Goal: Information Seeking & Learning: Learn about a topic

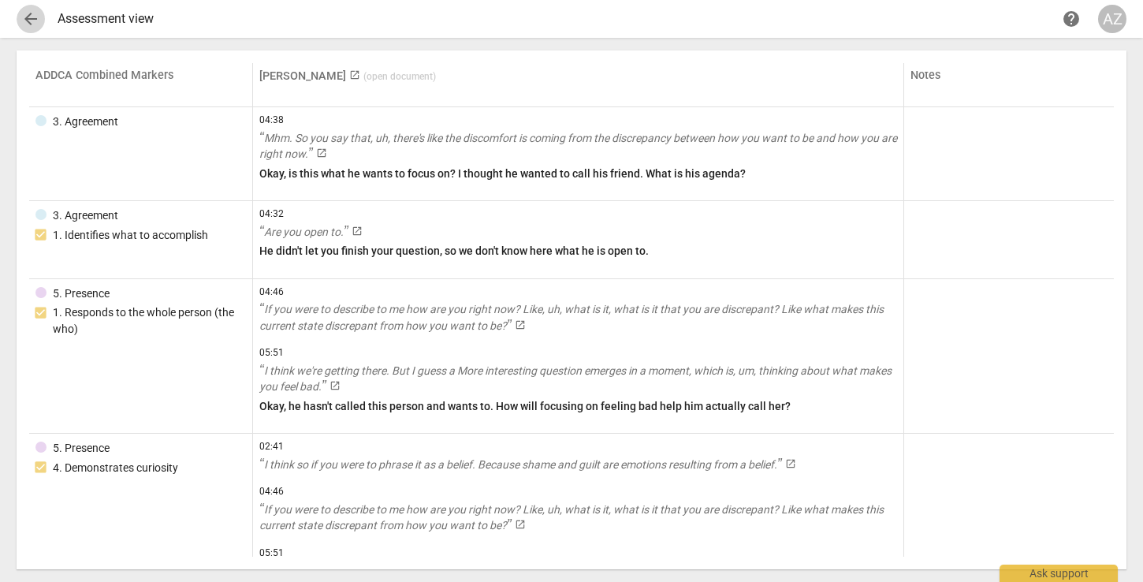
click at [33, 18] on span "arrow_back" at bounding box center [30, 18] width 19 height 19
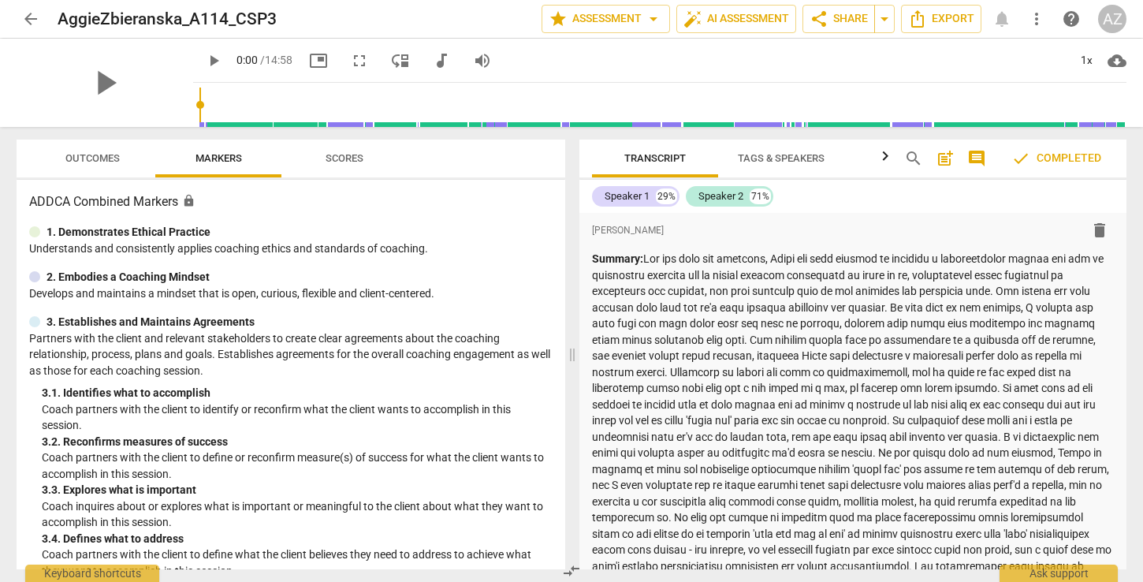
click at [35, 18] on span "arrow_back" at bounding box center [30, 18] width 19 height 19
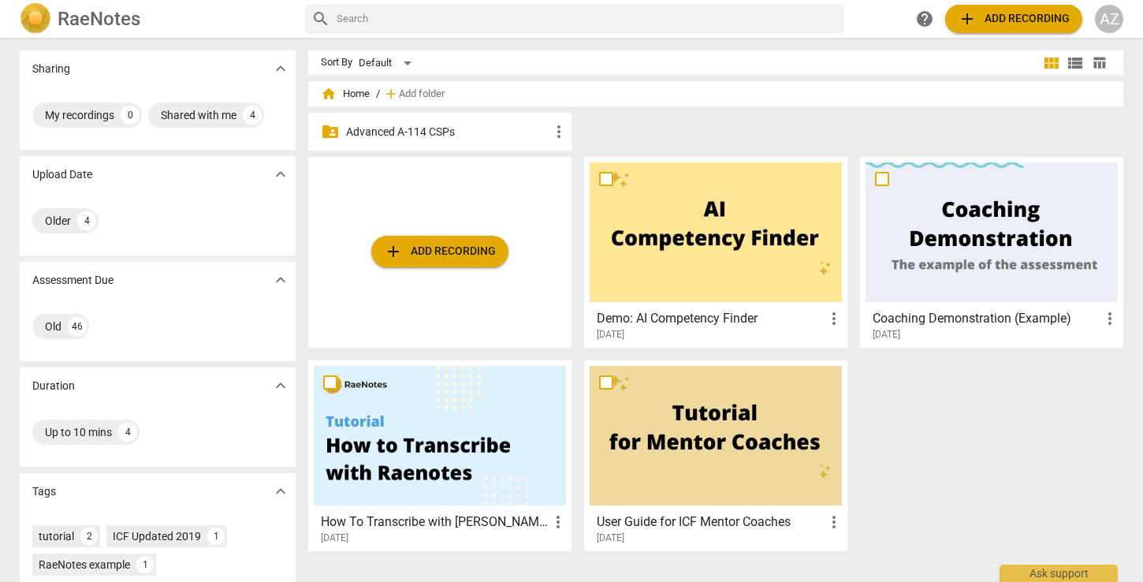
click at [378, 134] on p "Advanced A-114 CSPs" at bounding box center [447, 132] width 203 height 17
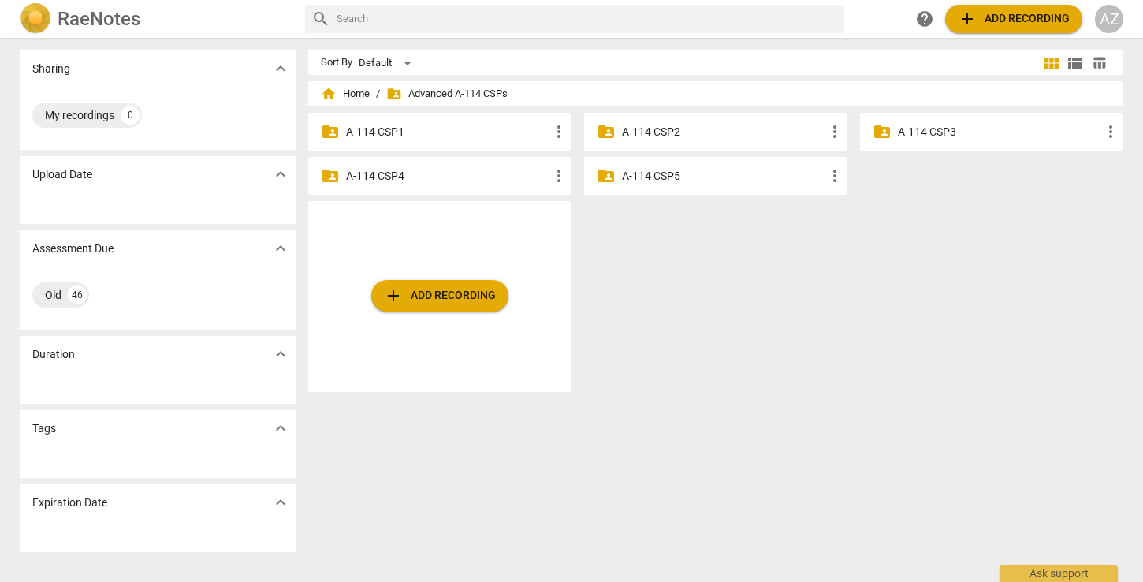
click at [912, 146] on div "folder_shared A-114 CSP3 more_vert" at bounding box center [991, 132] width 263 height 38
click at [912, 138] on p "A-114 CSP3" at bounding box center [999, 132] width 203 height 17
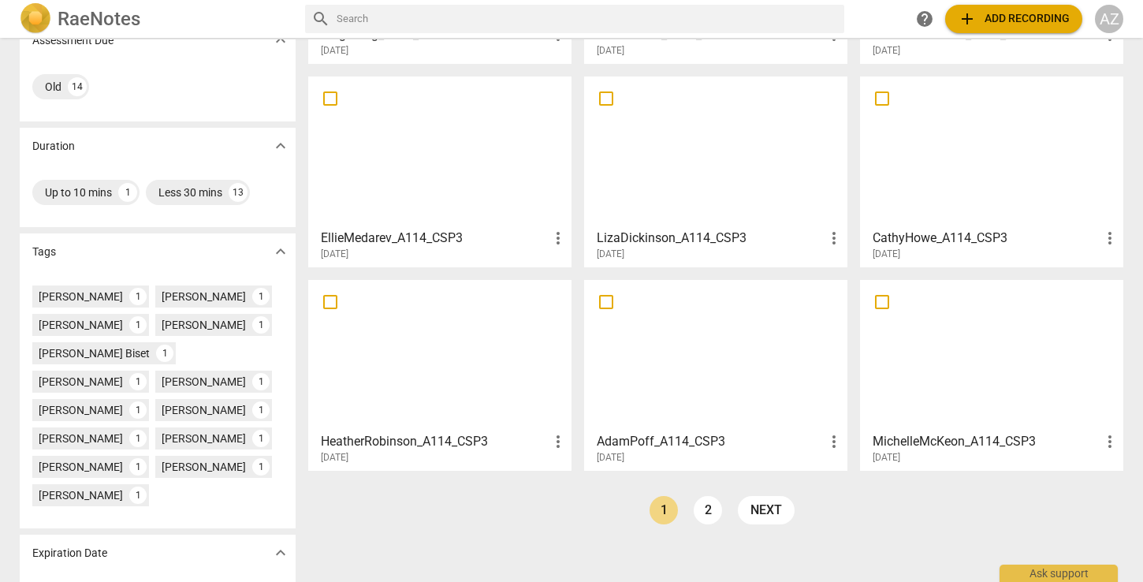
scroll to position [250, 0]
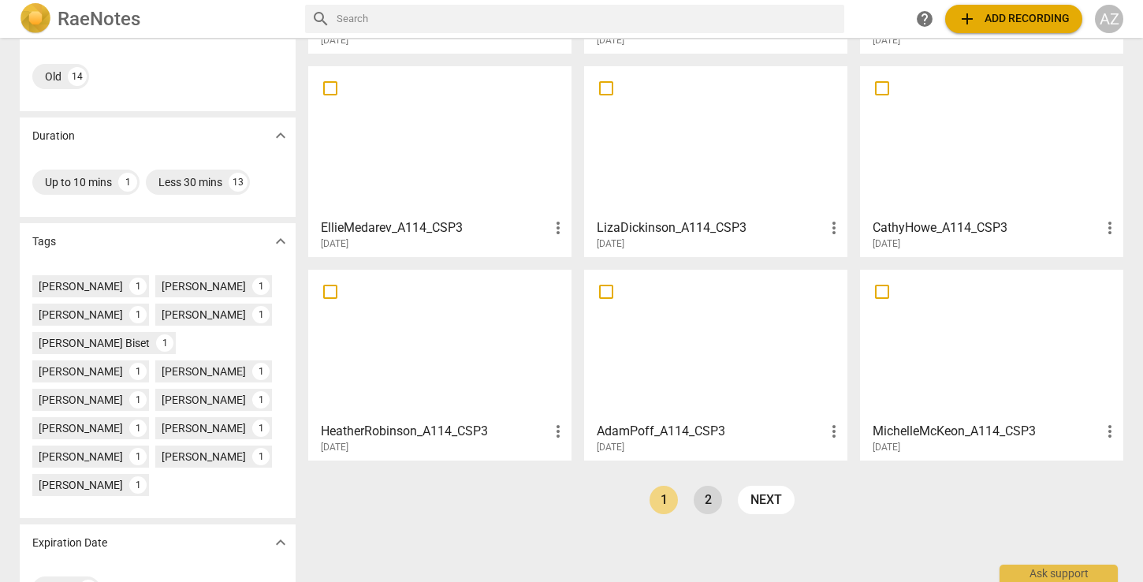
click at [694, 497] on link "2" at bounding box center [708, 500] width 28 height 28
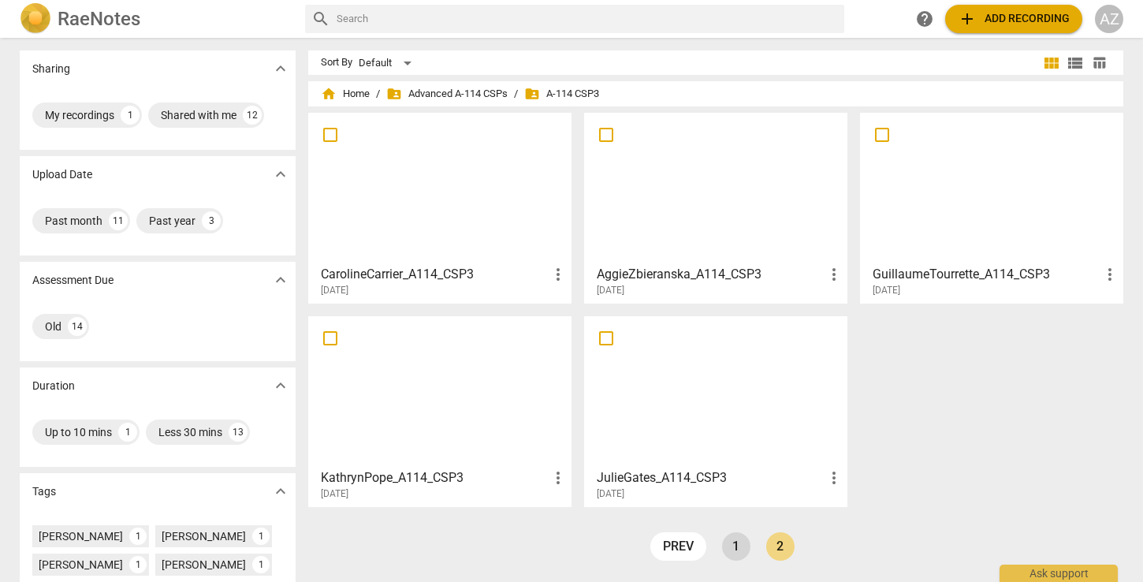
click at [728, 541] on link "1" at bounding box center [736, 546] width 28 height 28
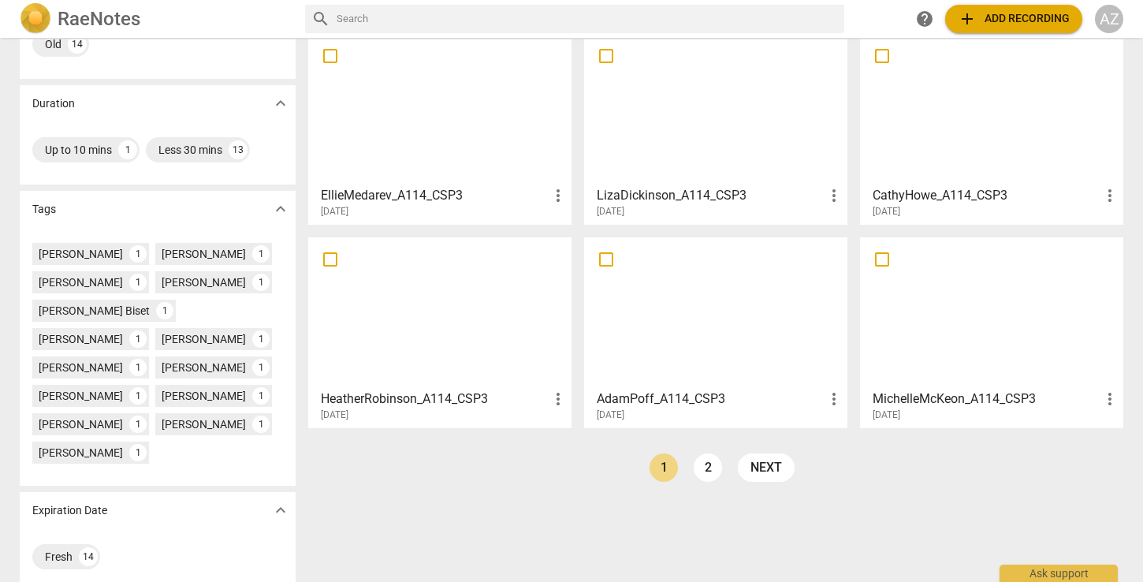
scroll to position [291, 0]
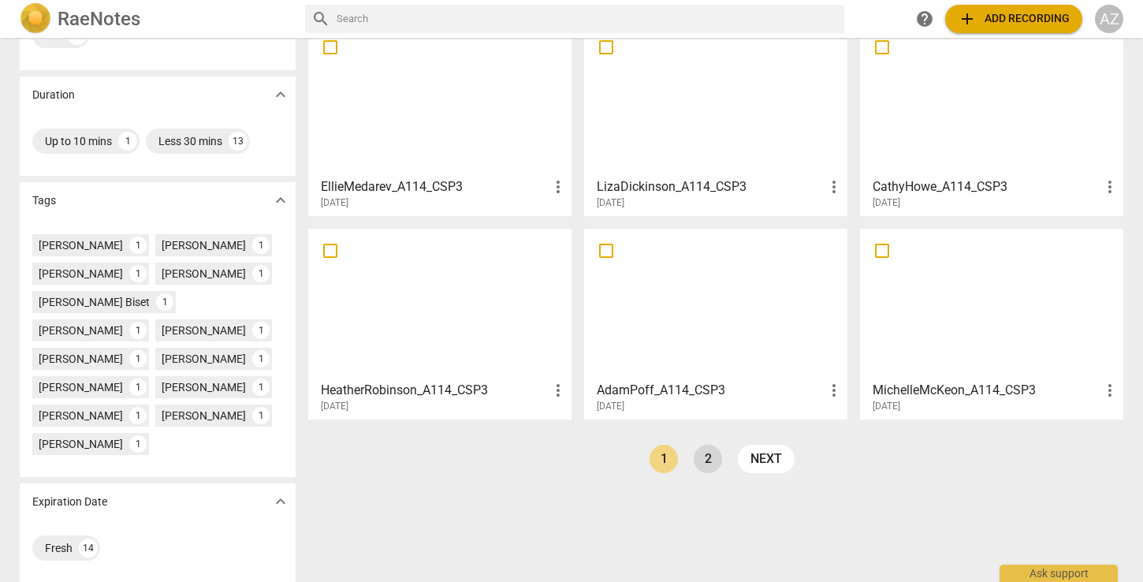
click at [705, 463] on link "2" at bounding box center [708, 459] width 28 height 28
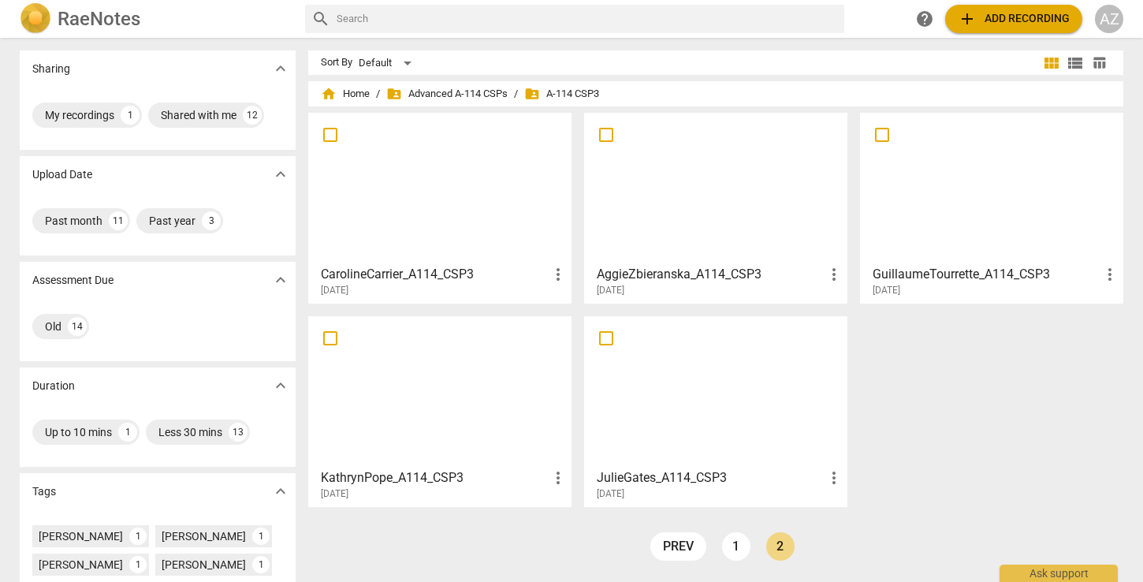
click at [452, 426] on div at bounding box center [440, 392] width 252 height 140
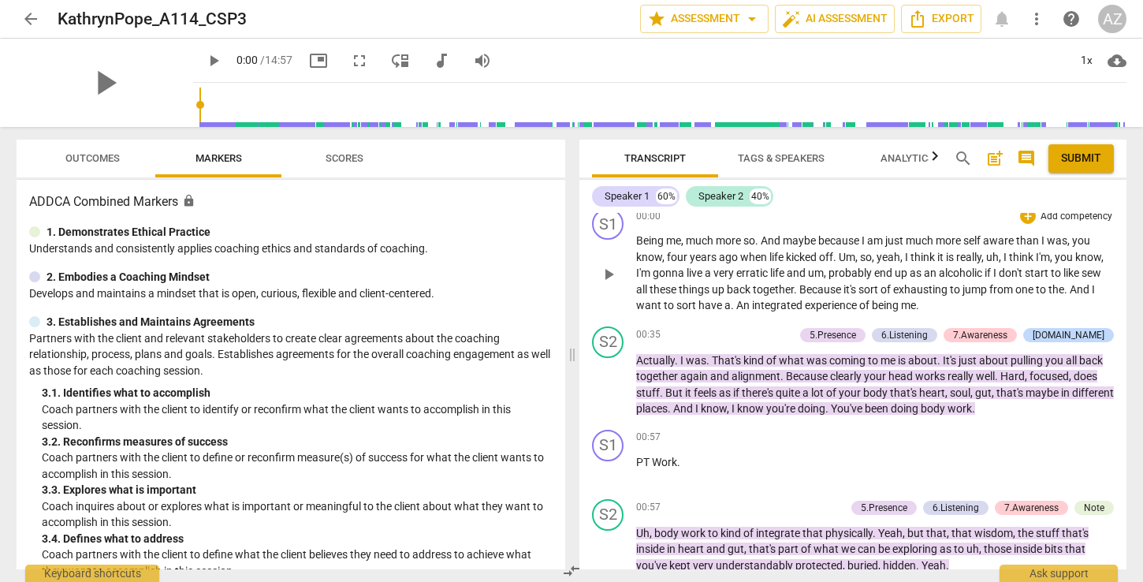
scroll to position [2, 0]
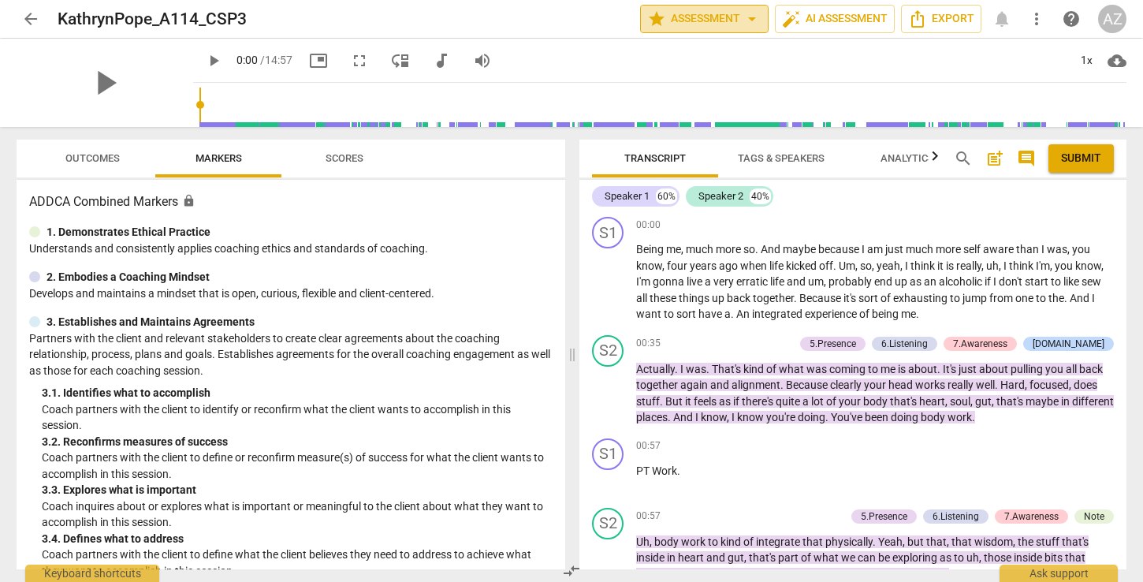
click at [746, 16] on span "arrow_drop_down" at bounding box center [752, 18] width 19 height 19
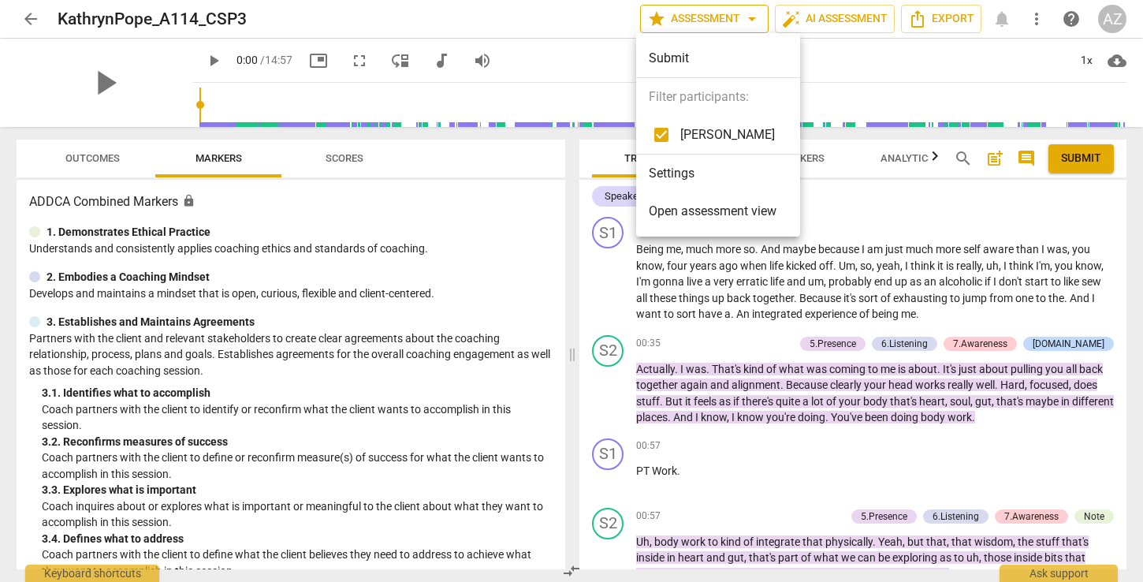
click at [746, 16] on div at bounding box center [571, 291] width 1143 height 582
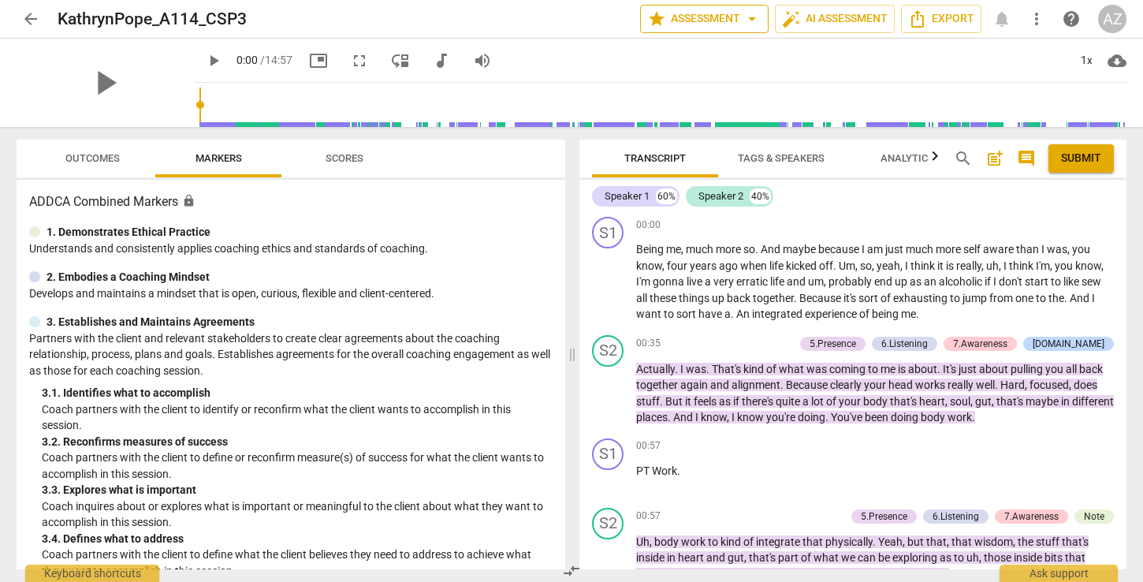
click at [746, 16] on span "arrow_drop_down" at bounding box center [752, 18] width 19 height 19
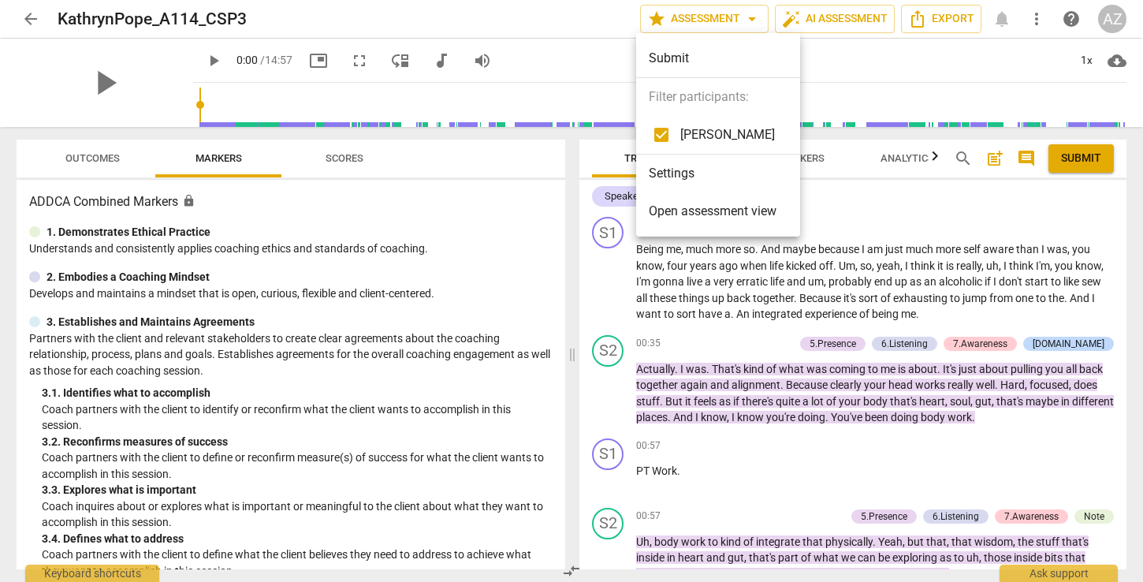
click at [732, 215] on span "Open assessment view" at bounding box center [713, 211] width 128 height 19
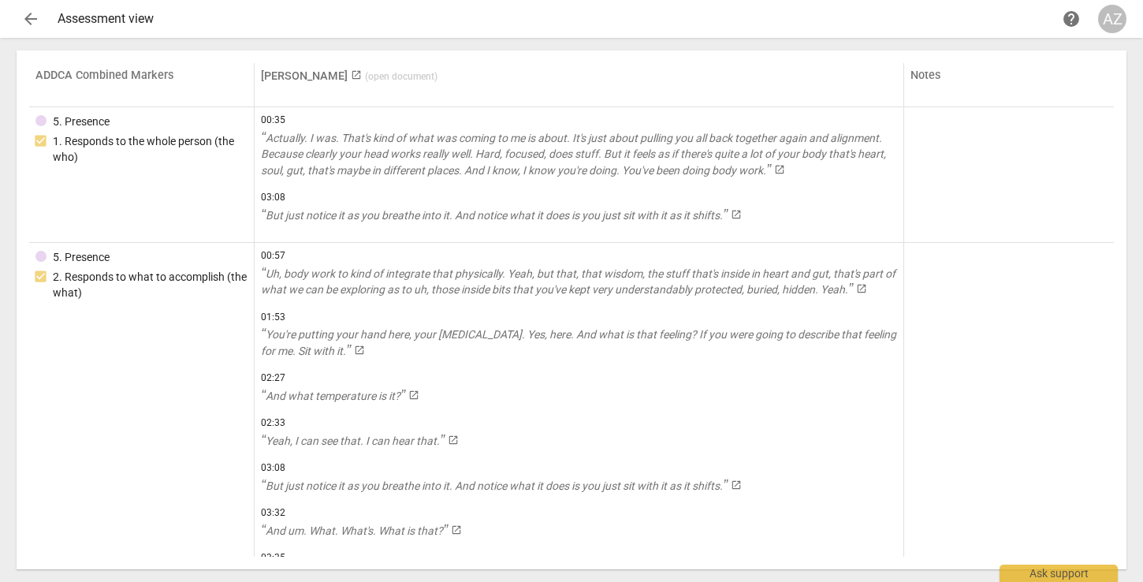
click at [32, 17] on span "arrow_back" at bounding box center [30, 18] width 19 height 19
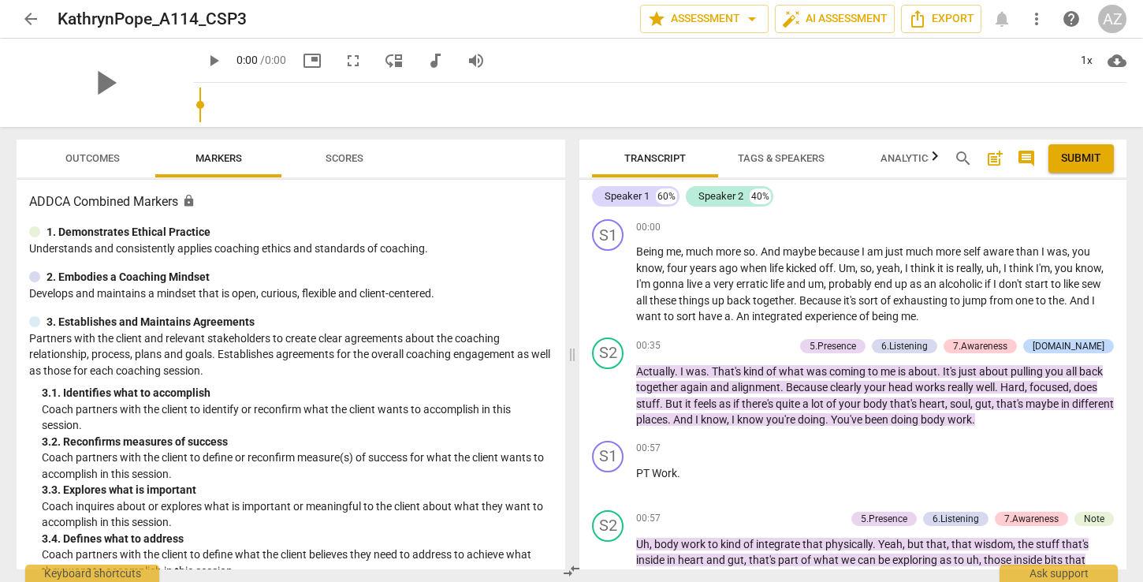
click at [30, 17] on span "arrow_back" at bounding box center [30, 18] width 19 height 19
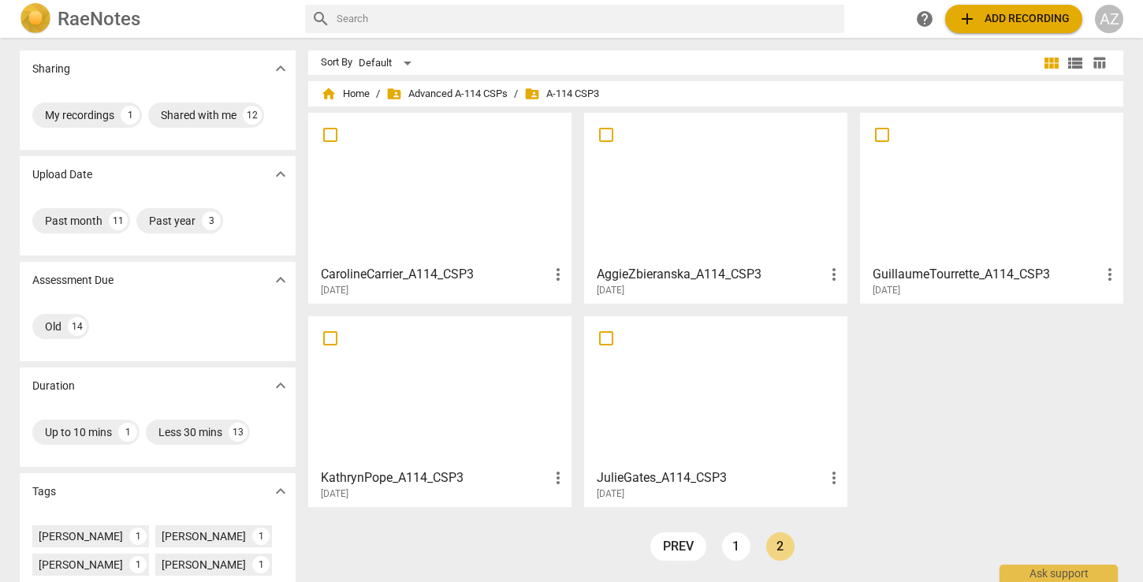
click at [470, 233] on div at bounding box center [440, 188] width 252 height 140
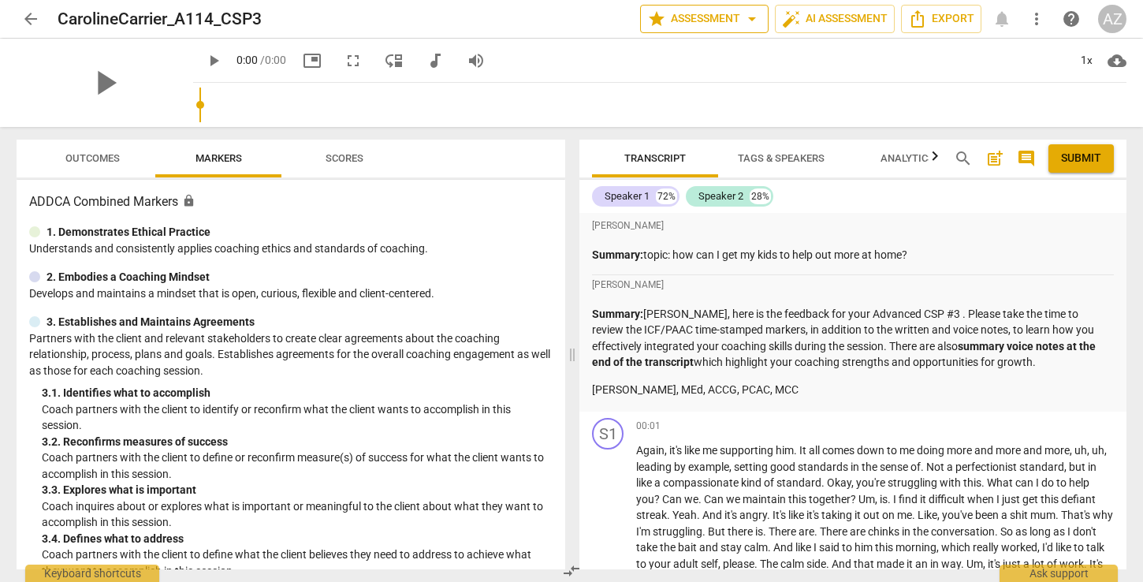
click at [732, 21] on span "star Assessment arrow_drop_down" at bounding box center [704, 18] width 114 height 19
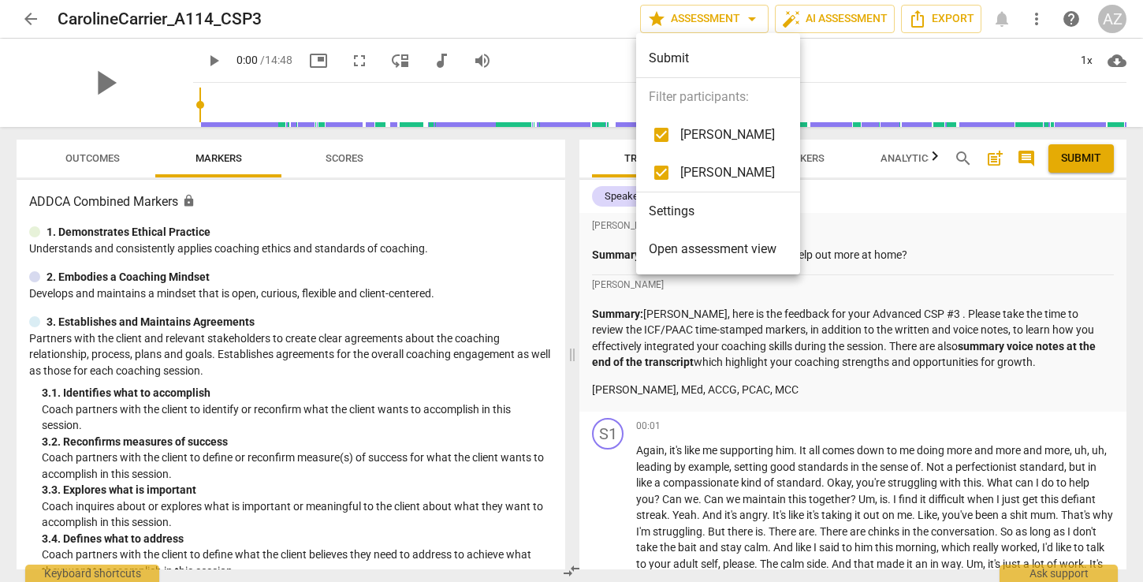
click at [727, 255] on span "Open assessment view" at bounding box center [713, 249] width 128 height 19
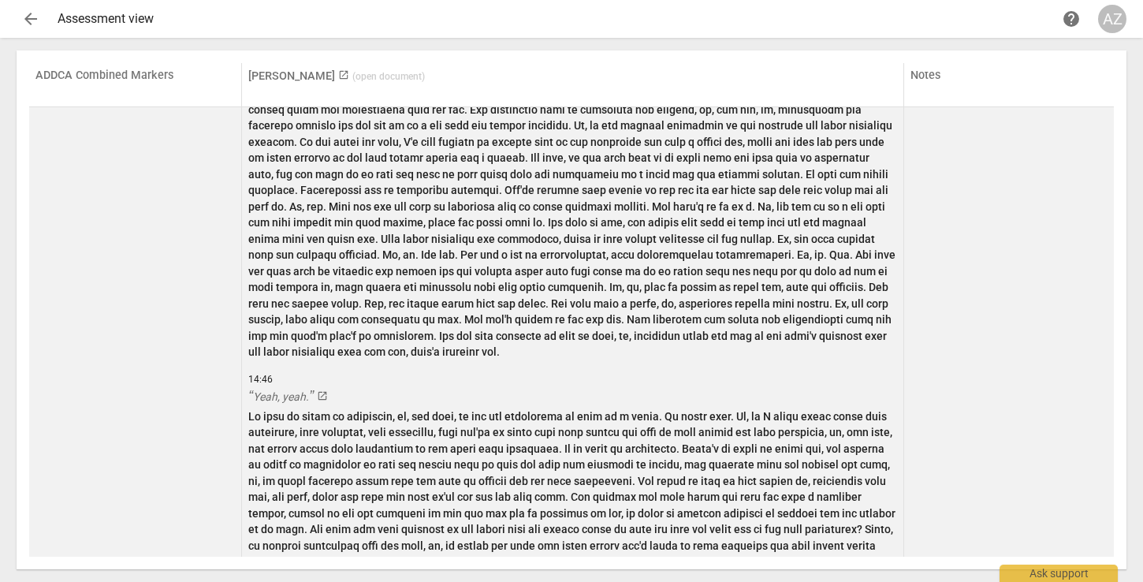
scroll to position [5867, 0]
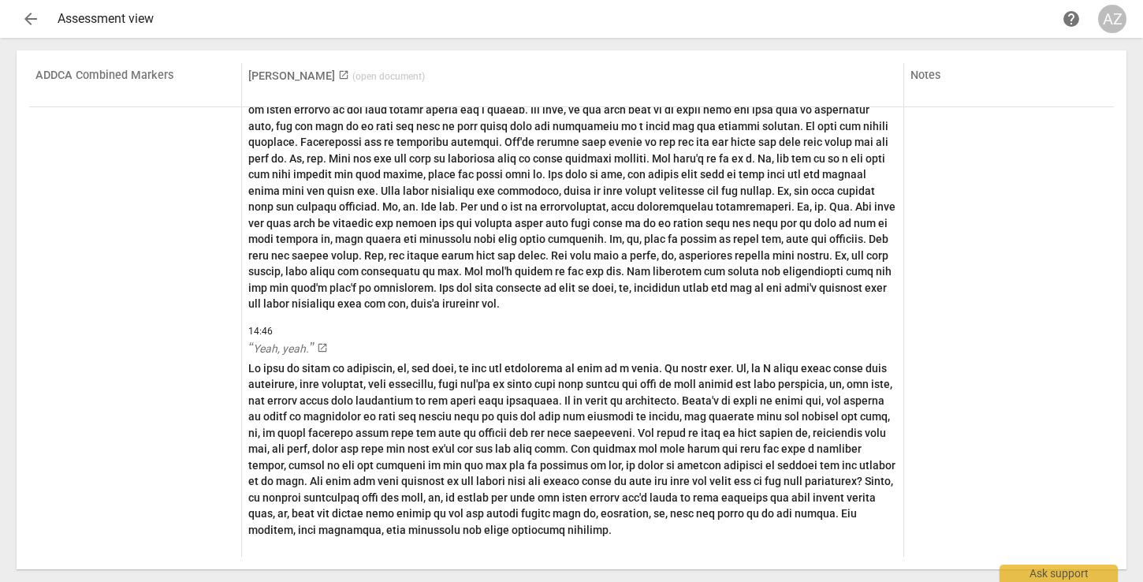
click at [26, 17] on span "arrow_back" at bounding box center [30, 18] width 19 height 19
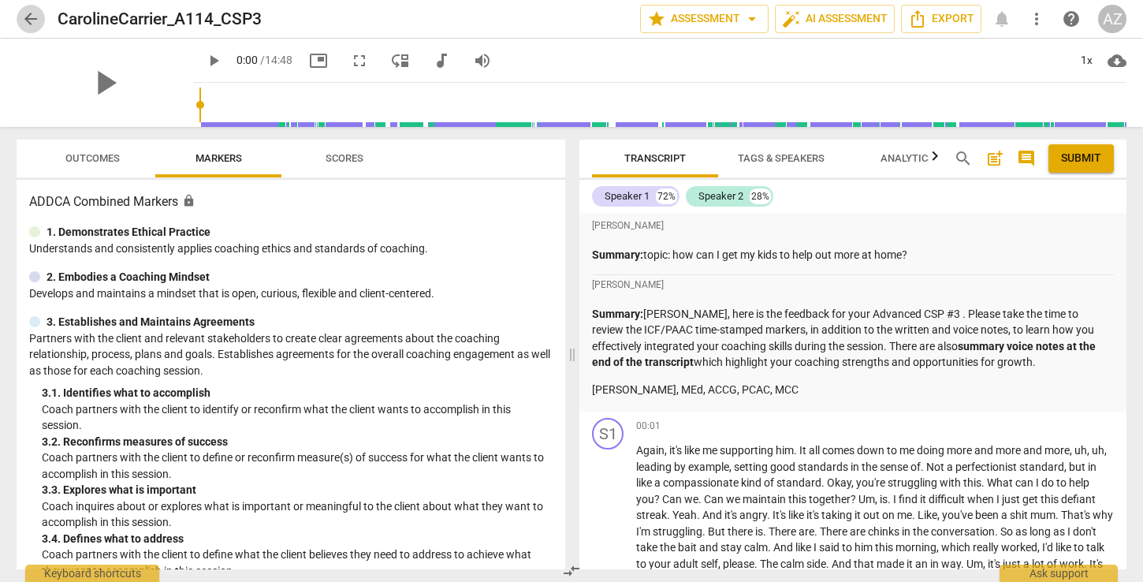
click at [33, 20] on span "arrow_back" at bounding box center [30, 18] width 19 height 19
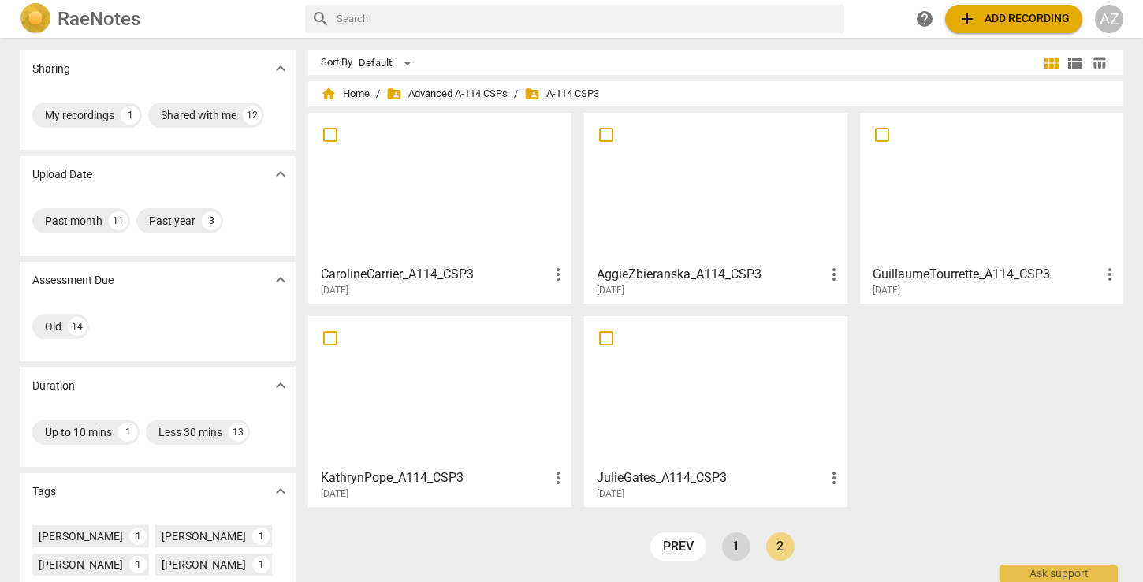
click at [738, 546] on link "1" at bounding box center [736, 546] width 28 height 28
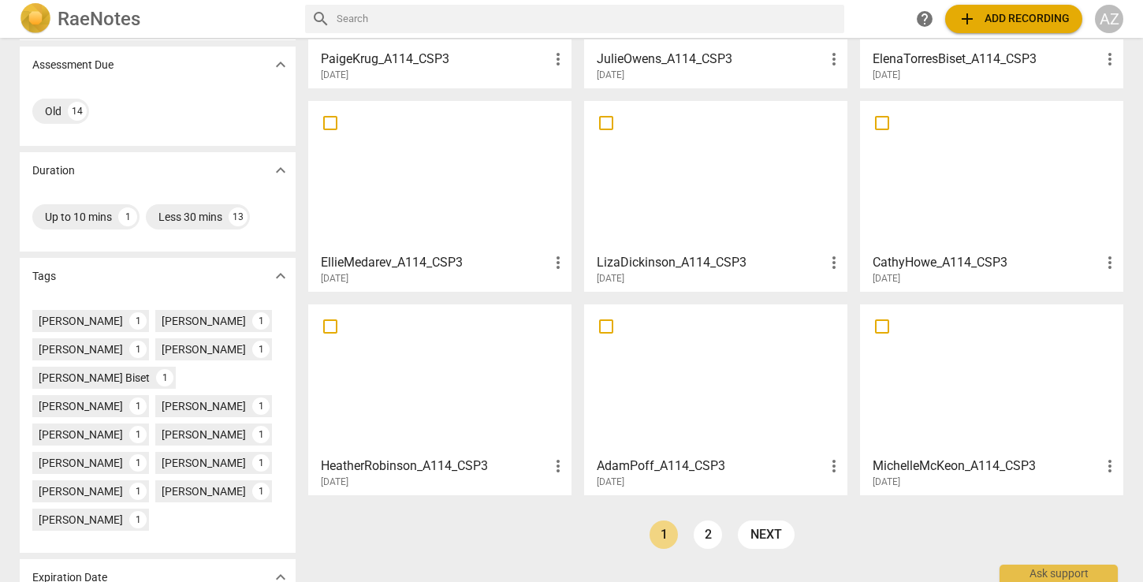
scroll to position [220, 0]
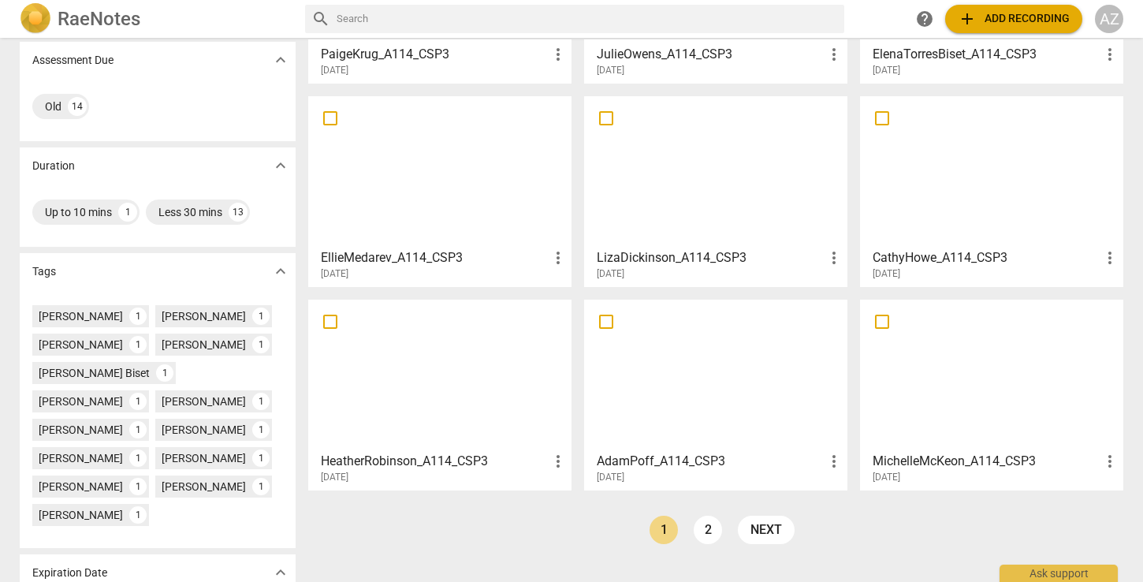
click at [486, 452] on h3 "HeatherRobinson_A114_CSP3" at bounding box center [435, 461] width 228 height 19
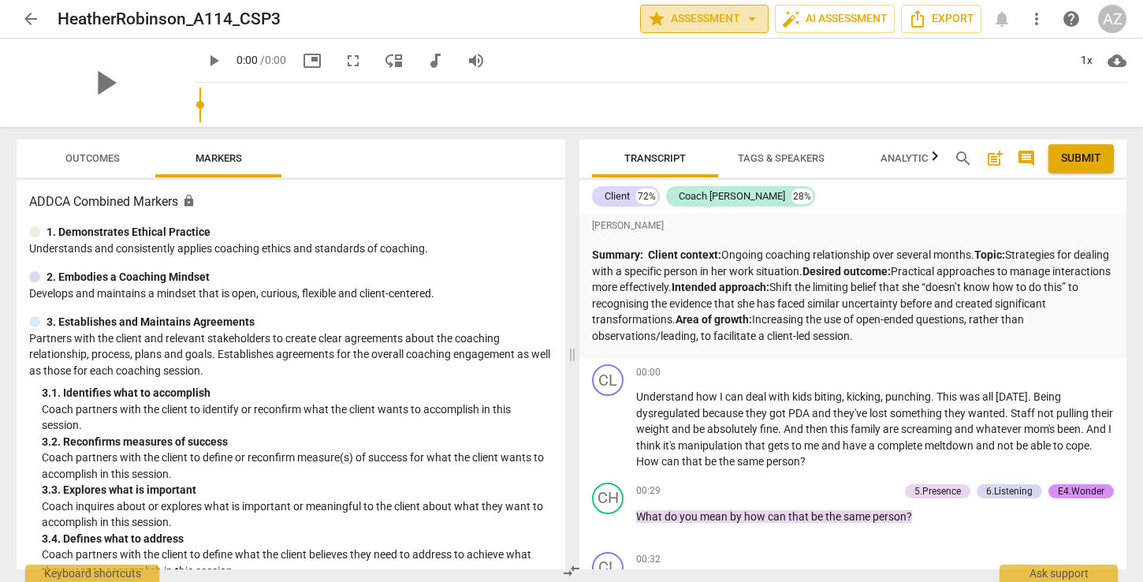
click at [698, 25] on span "star Assessment arrow_drop_down" at bounding box center [704, 18] width 114 height 19
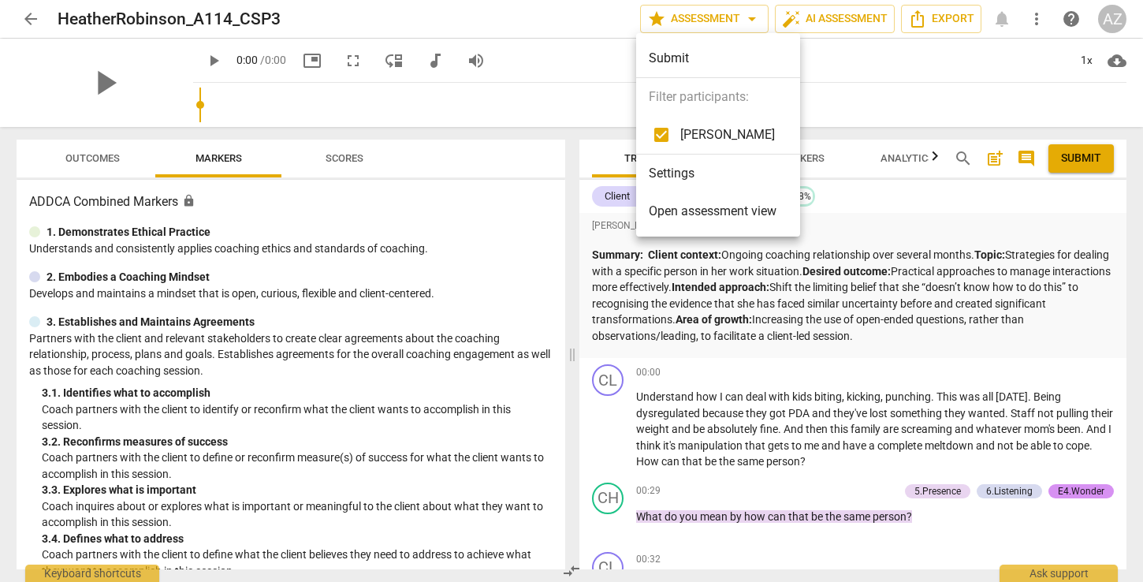
click at [678, 220] on span "Open assessment view" at bounding box center [713, 211] width 128 height 19
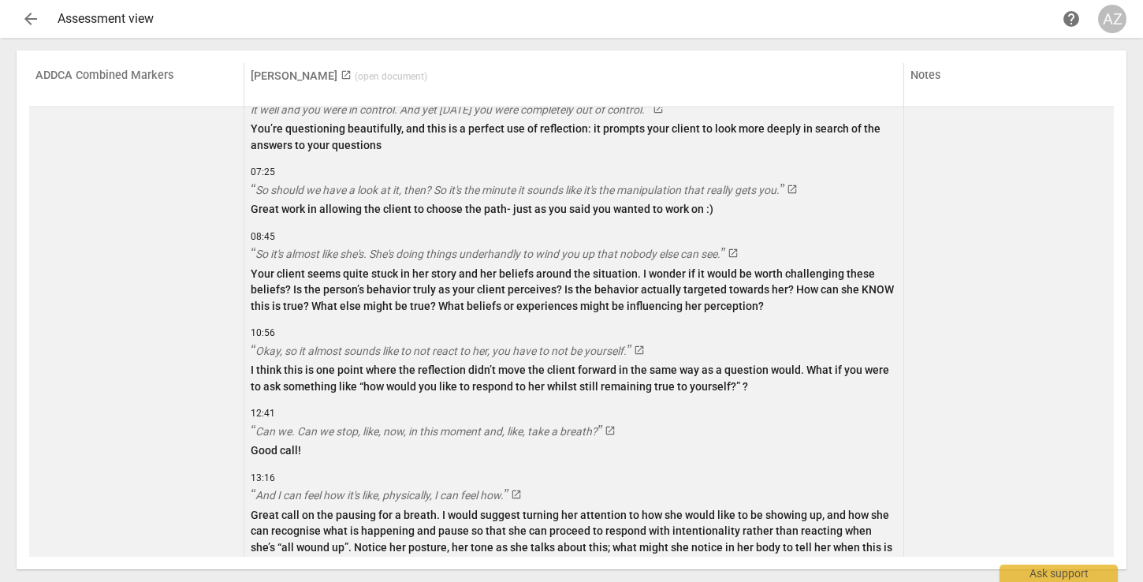
scroll to position [3071, 0]
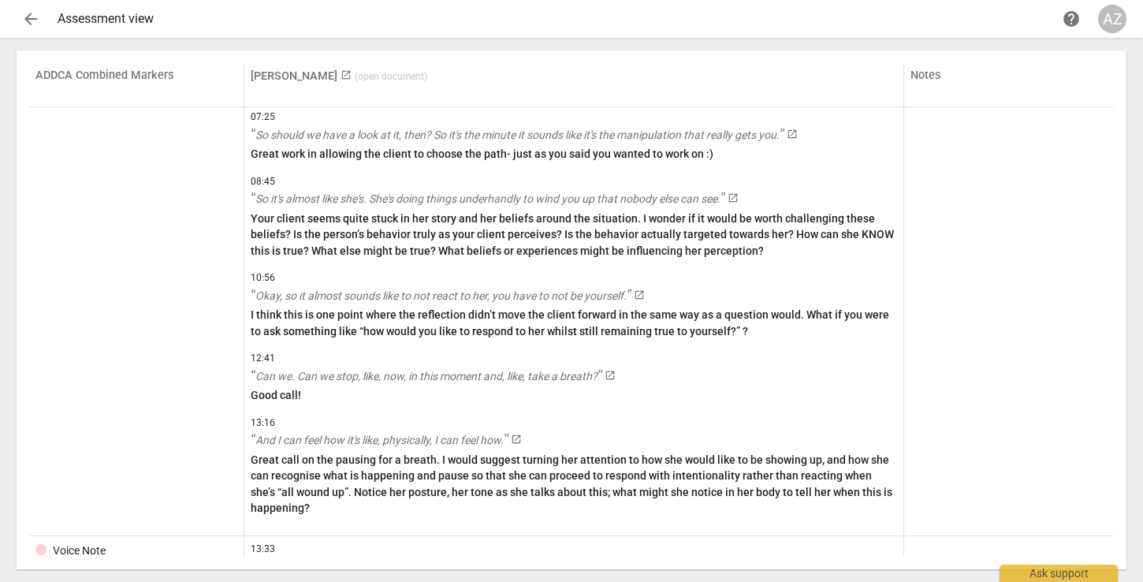
click at [33, 15] on span "arrow_back" at bounding box center [30, 18] width 19 height 19
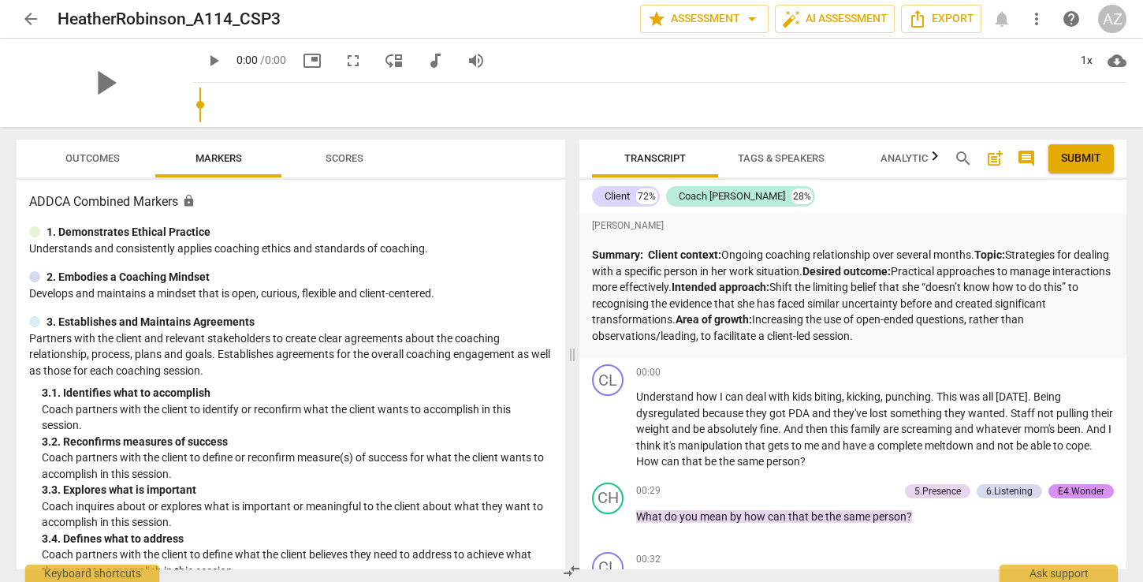
click at [34, 22] on span "arrow_back" at bounding box center [30, 18] width 19 height 19
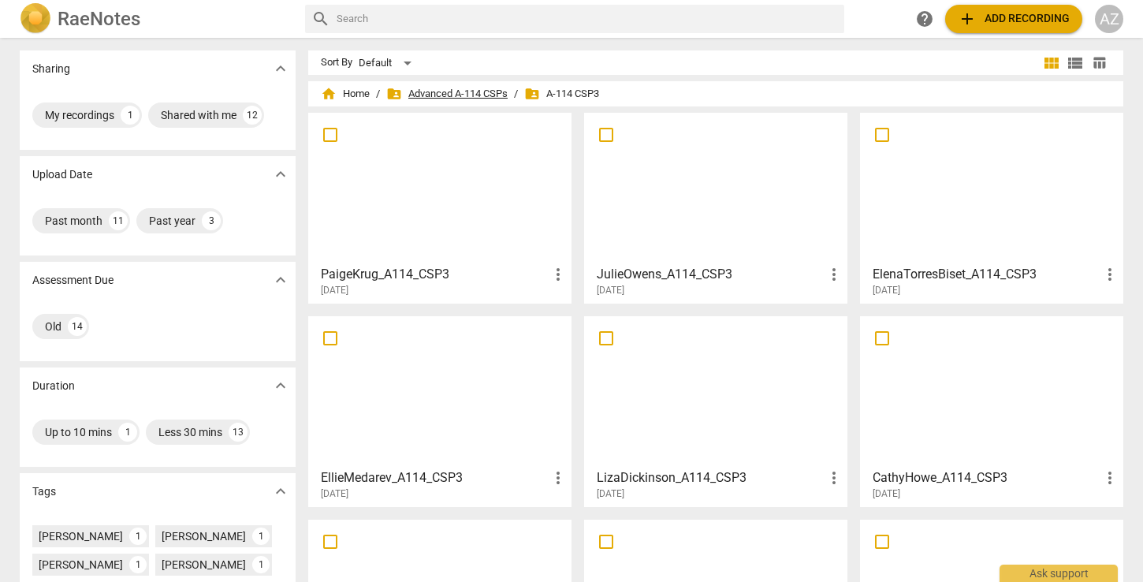
click at [432, 92] on span "folder_shared Advanced A-114 CSPs" at bounding box center [446, 94] width 121 height 16
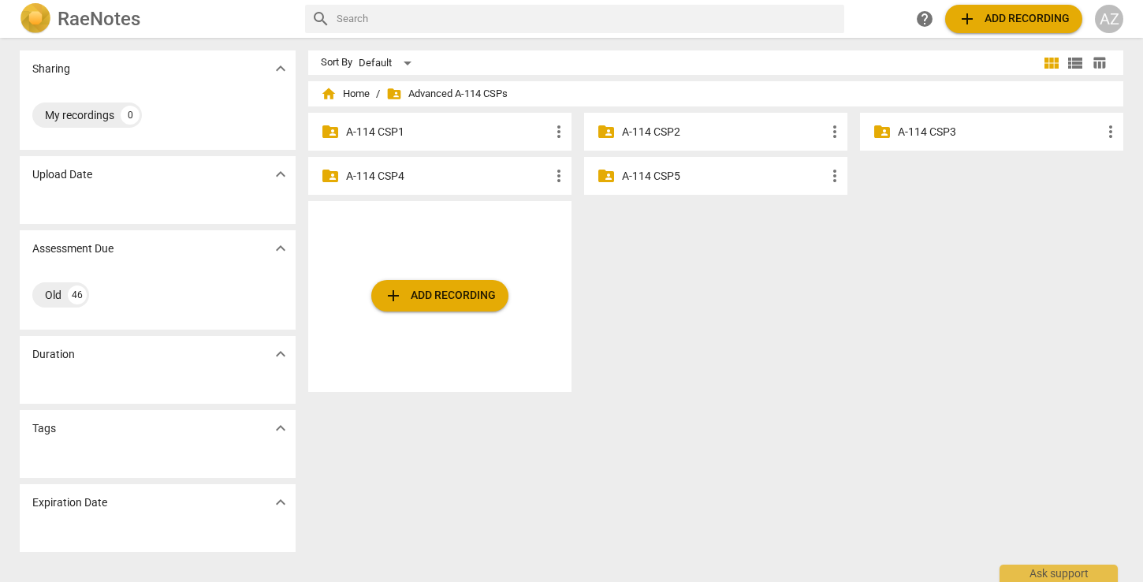
click at [646, 137] on p "A-114 CSP2" at bounding box center [723, 132] width 203 height 17
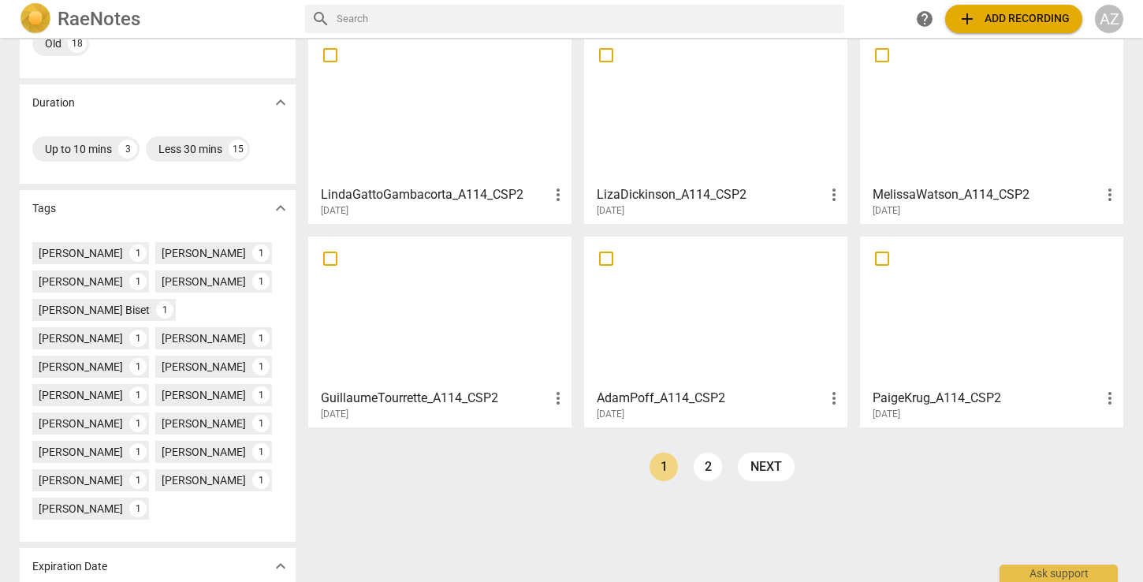
scroll to position [306, 0]
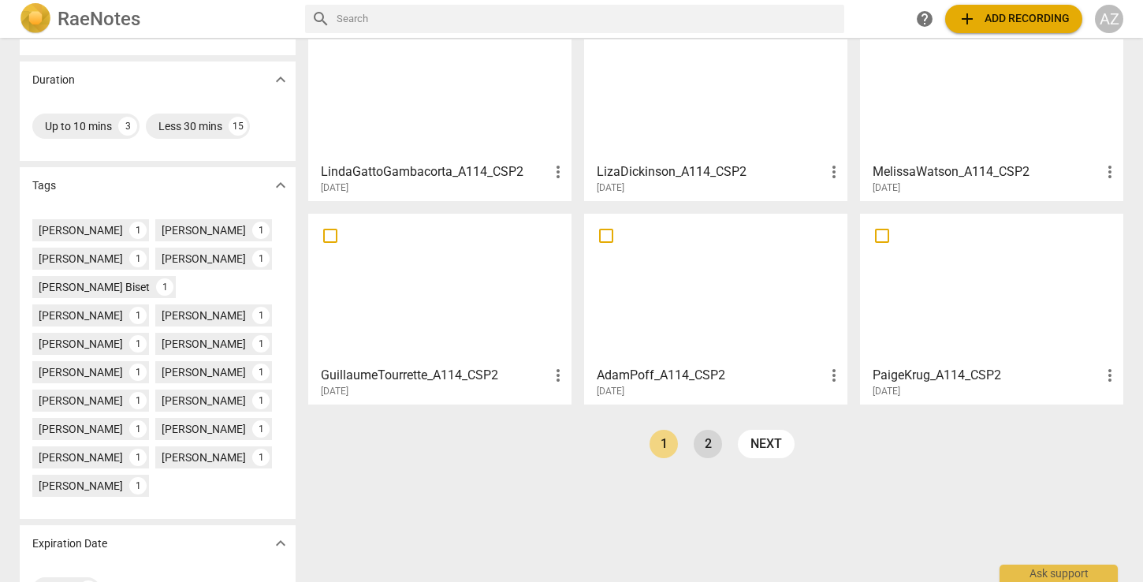
click at [704, 447] on link "2" at bounding box center [708, 444] width 28 height 28
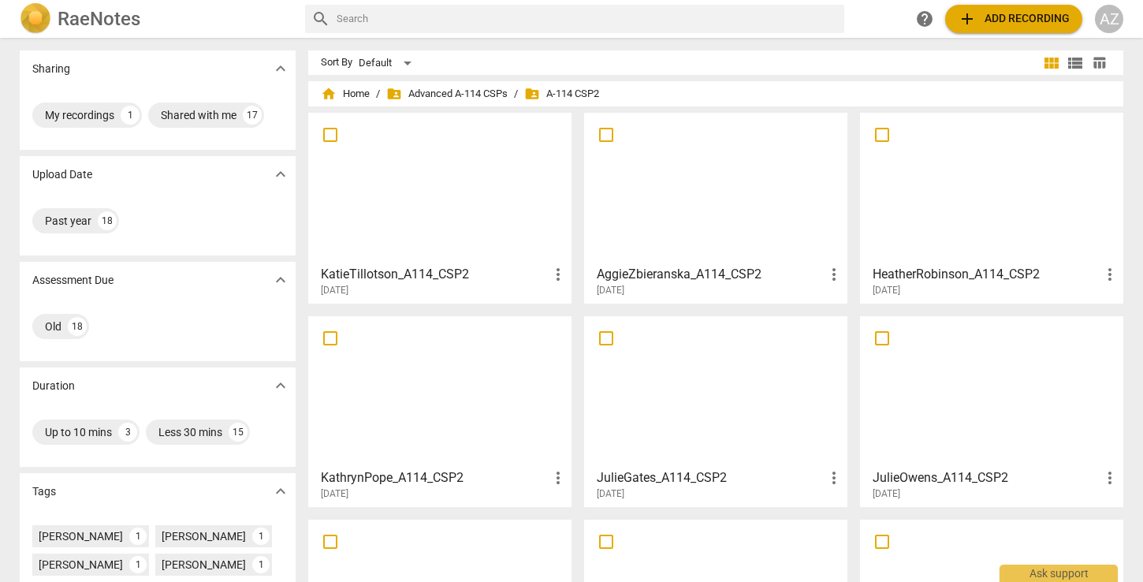
click at [794, 259] on div "AggieZbieranska_A114_CSP2 more_vert [DATE]" at bounding box center [717, 277] width 254 height 39
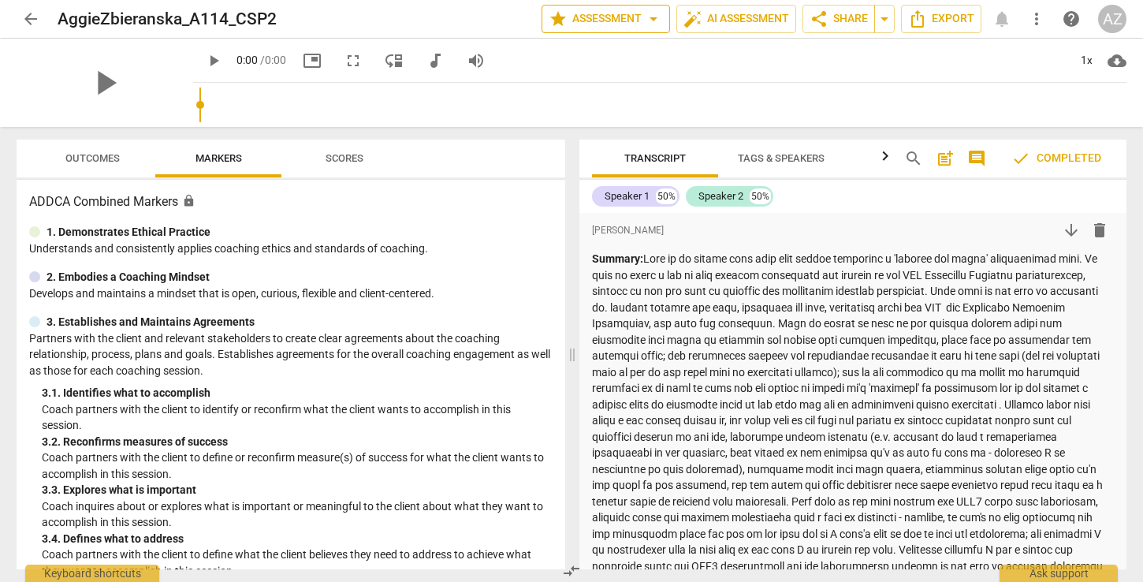
click at [644, 20] on span "arrow_drop_down" at bounding box center [653, 18] width 19 height 19
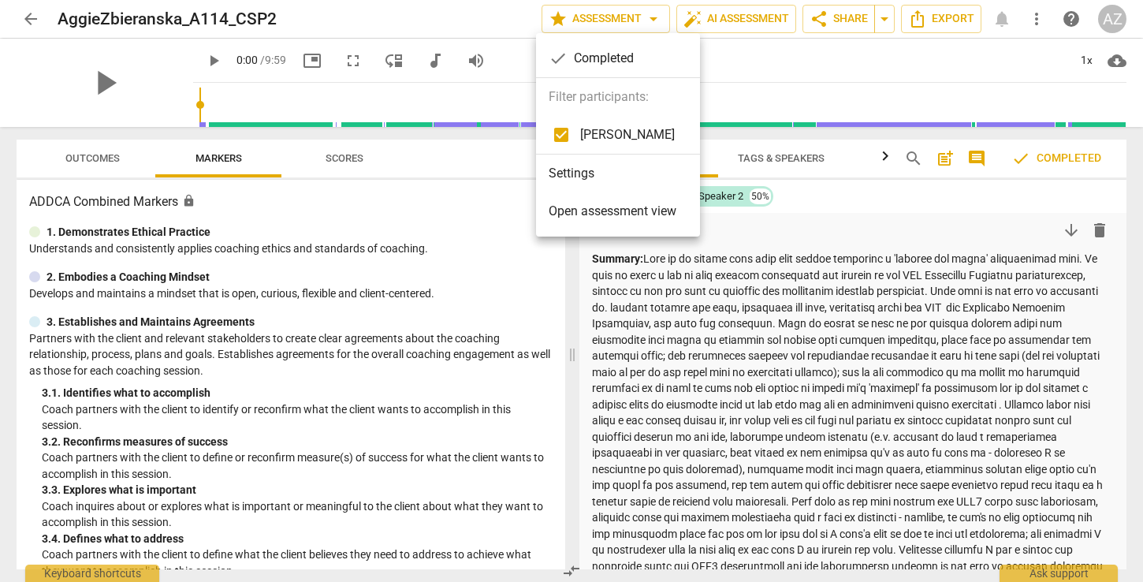
click at [627, 214] on span "Open assessment view" at bounding box center [613, 211] width 128 height 19
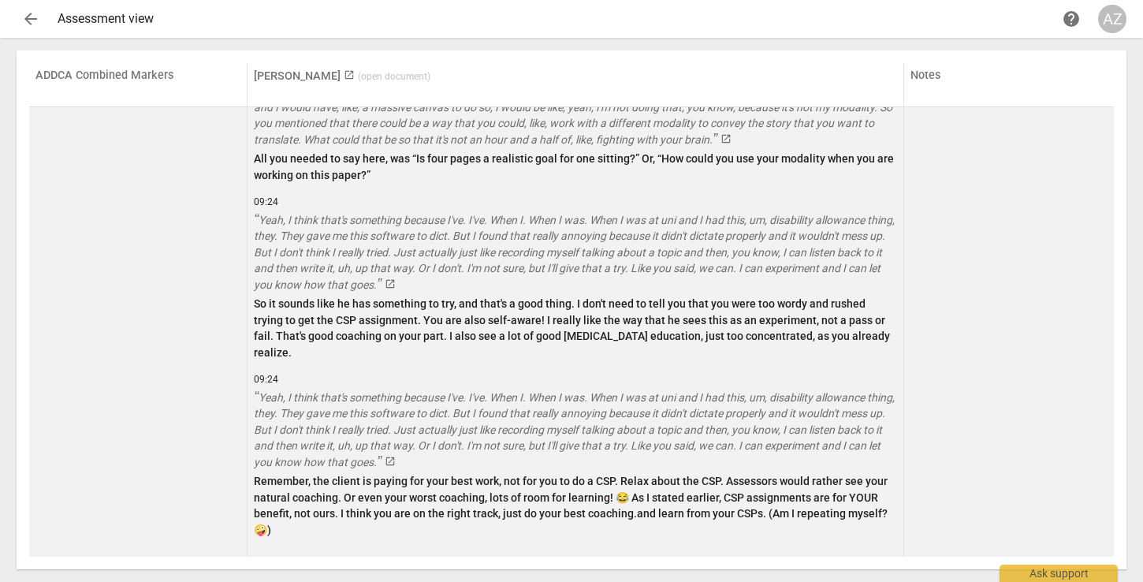
scroll to position [3274, 0]
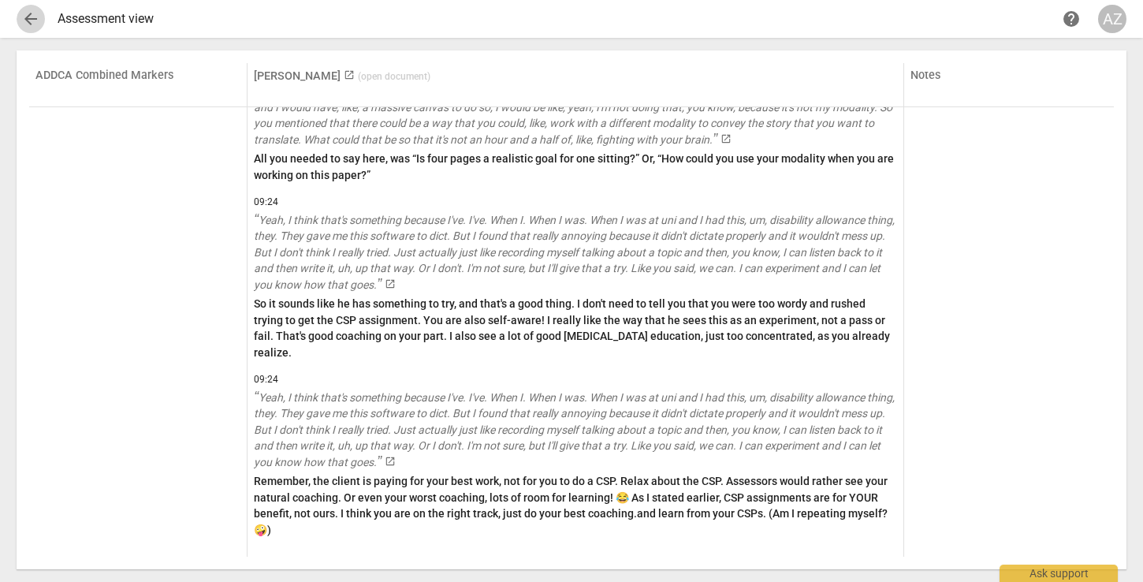
click at [29, 14] on span "arrow_back" at bounding box center [30, 18] width 19 height 19
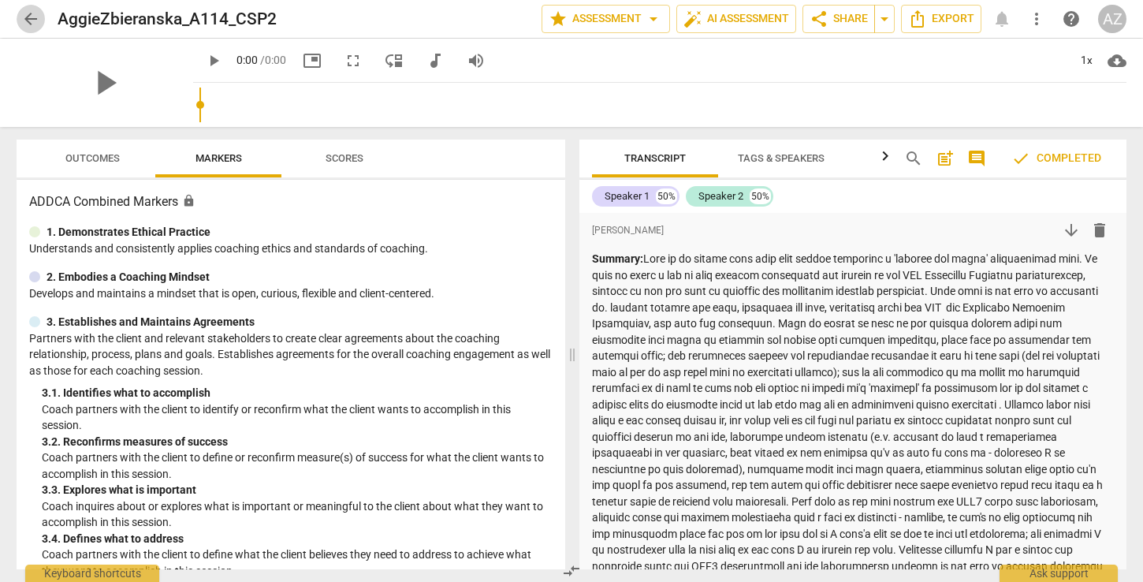
click at [32, 23] on span "arrow_back" at bounding box center [30, 18] width 19 height 19
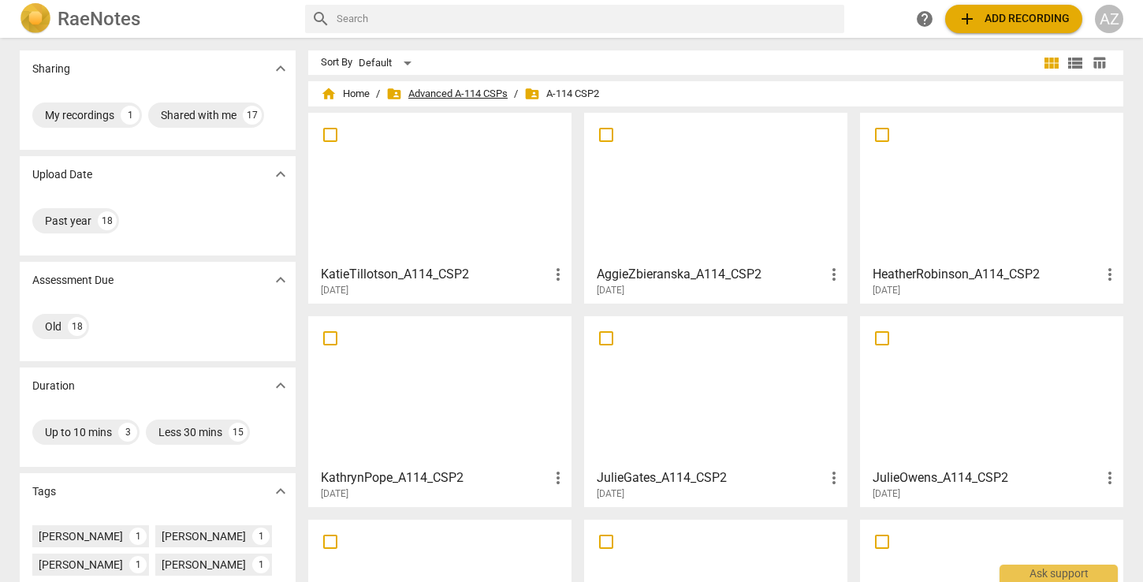
click at [432, 92] on span "folder_shared Advanced A-114 CSPs" at bounding box center [446, 94] width 121 height 16
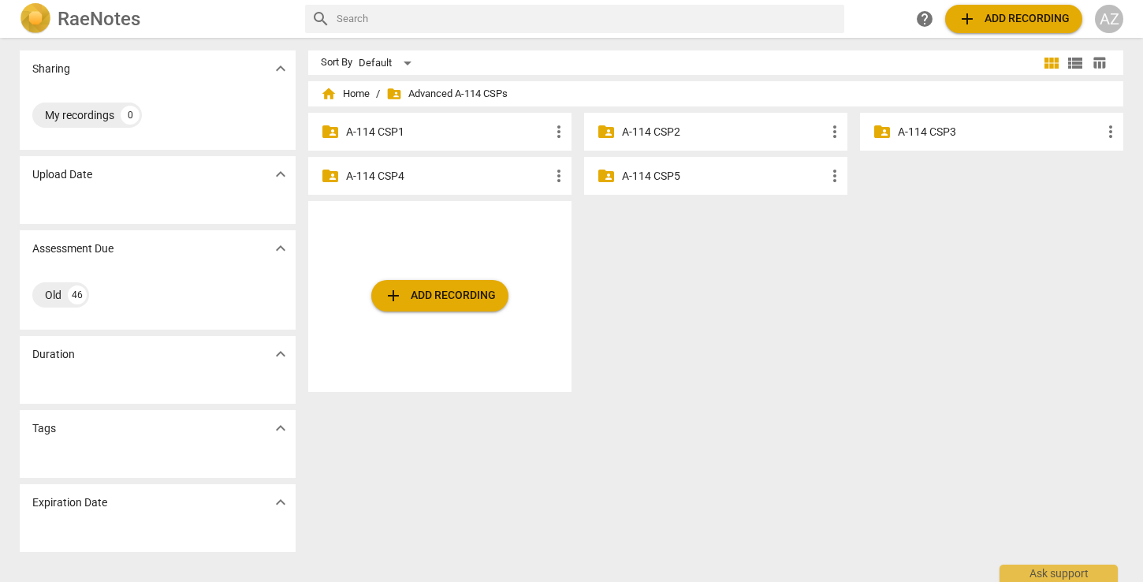
click at [422, 132] on p "A-114 CSP1" at bounding box center [447, 132] width 203 height 17
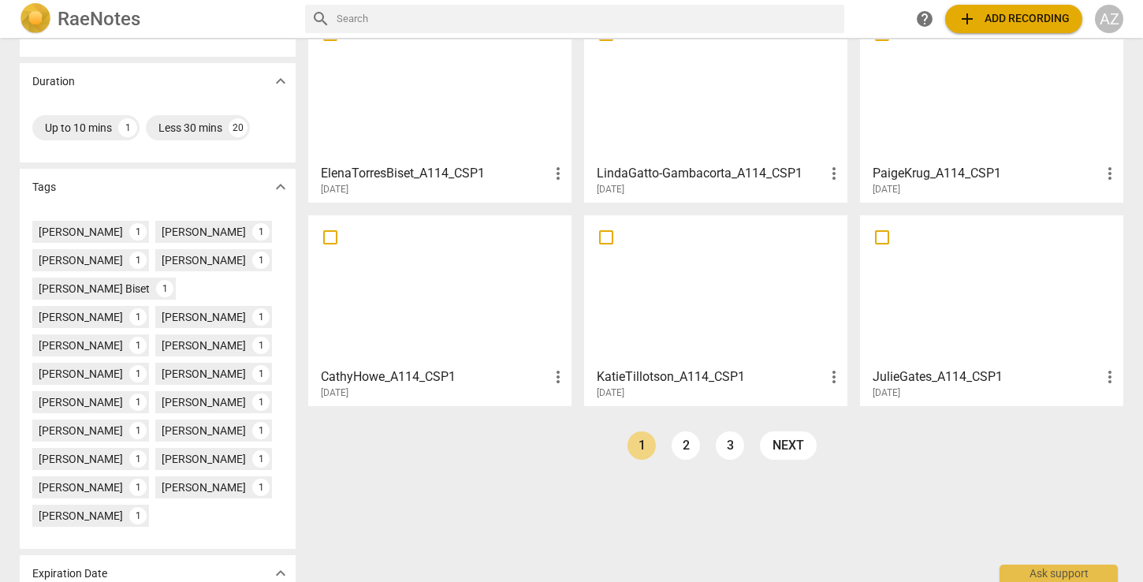
scroll to position [331, 0]
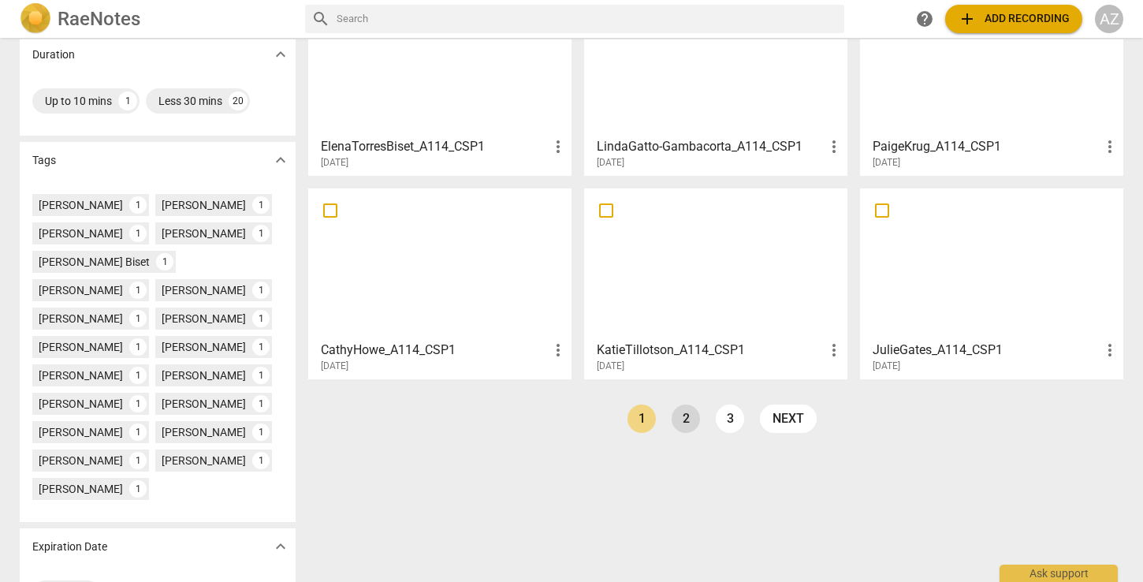
click at [693, 420] on link "2" at bounding box center [686, 418] width 28 height 28
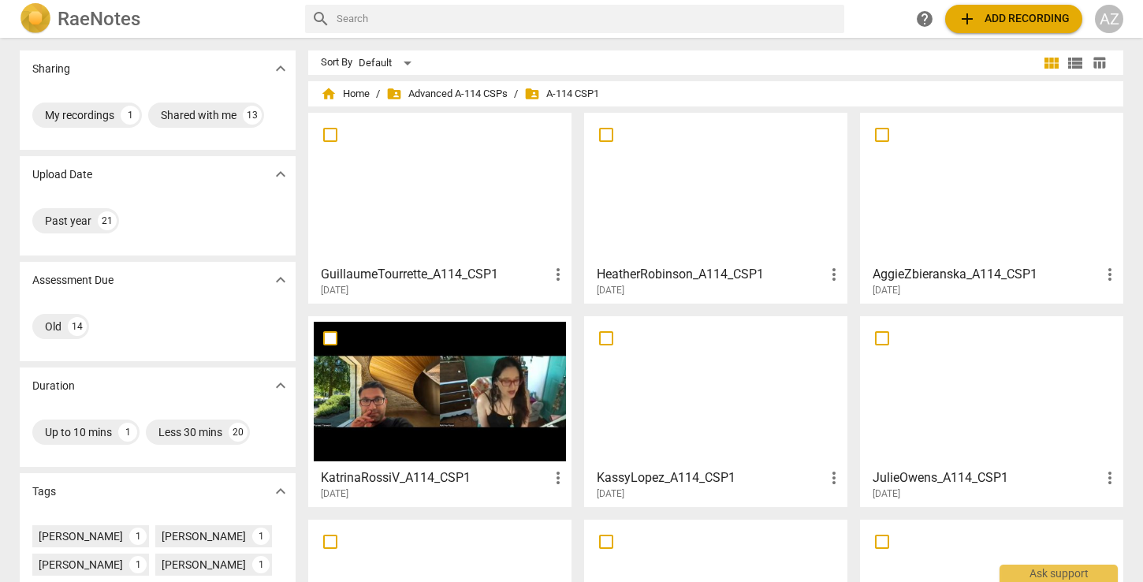
click at [992, 292] on div "[DATE]" at bounding box center [996, 290] width 247 height 13
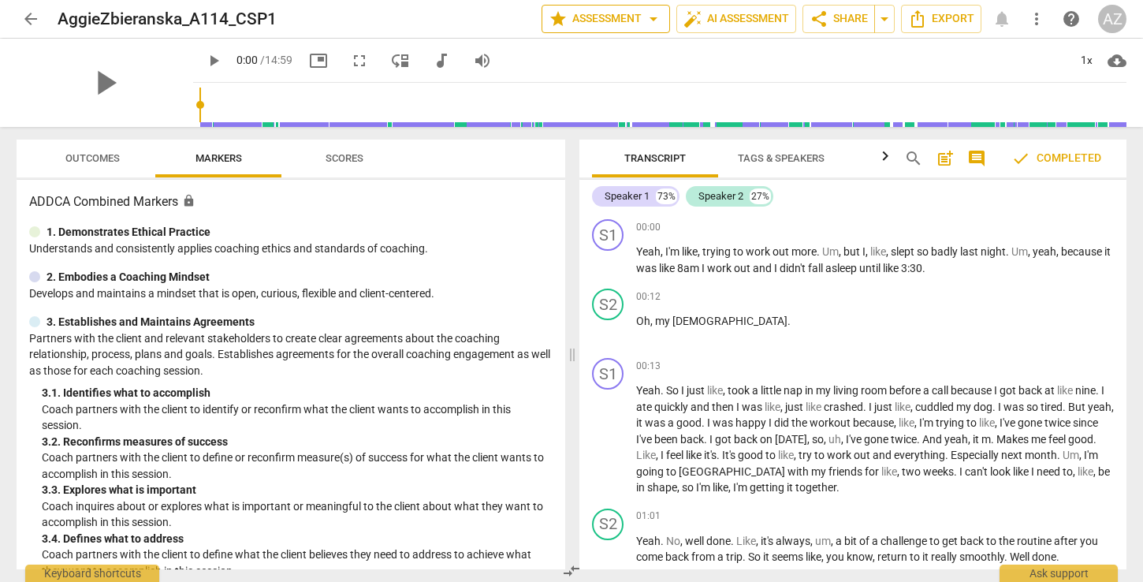
click at [656, 22] on span "arrow_drop_down" at bounding box center [653, 18] width 19 height 19
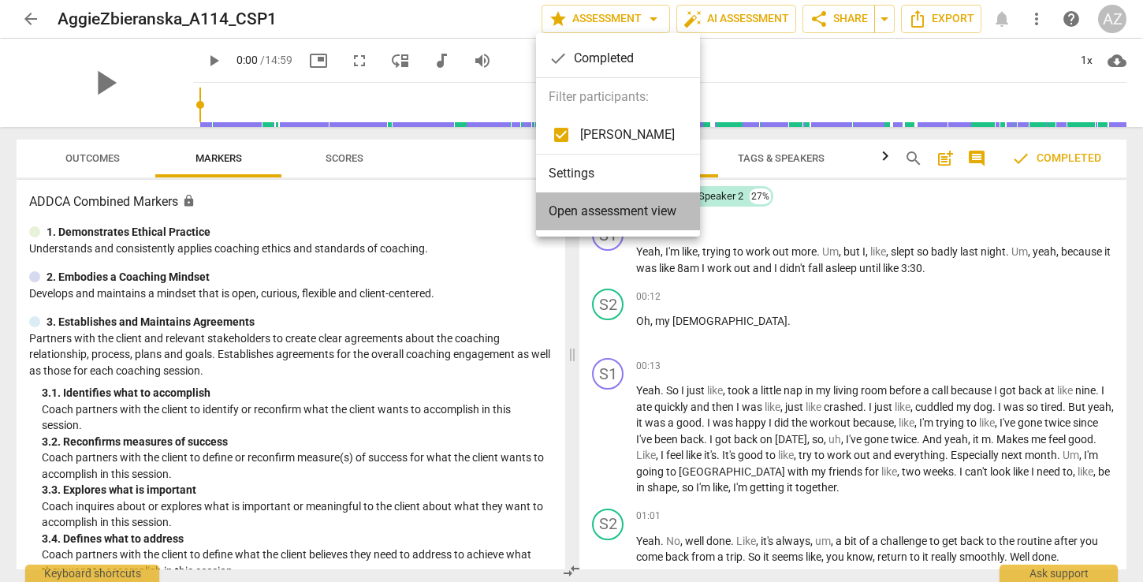
click at [630, 215] on span "Open assessment view" at bounding box center [613, 211] width 128 height 19
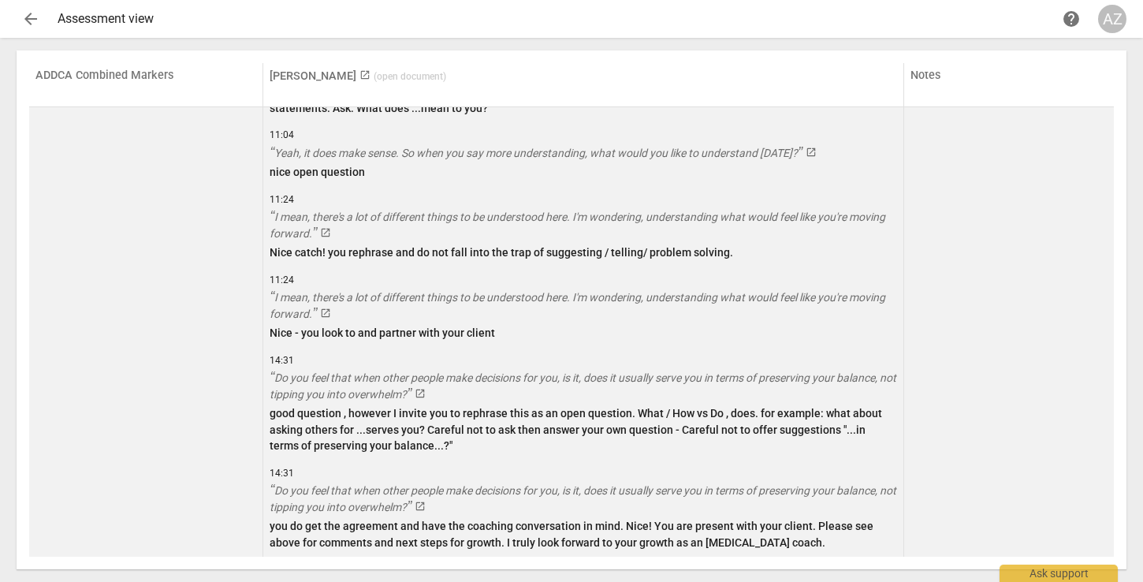
scroll to position [3741, 0]
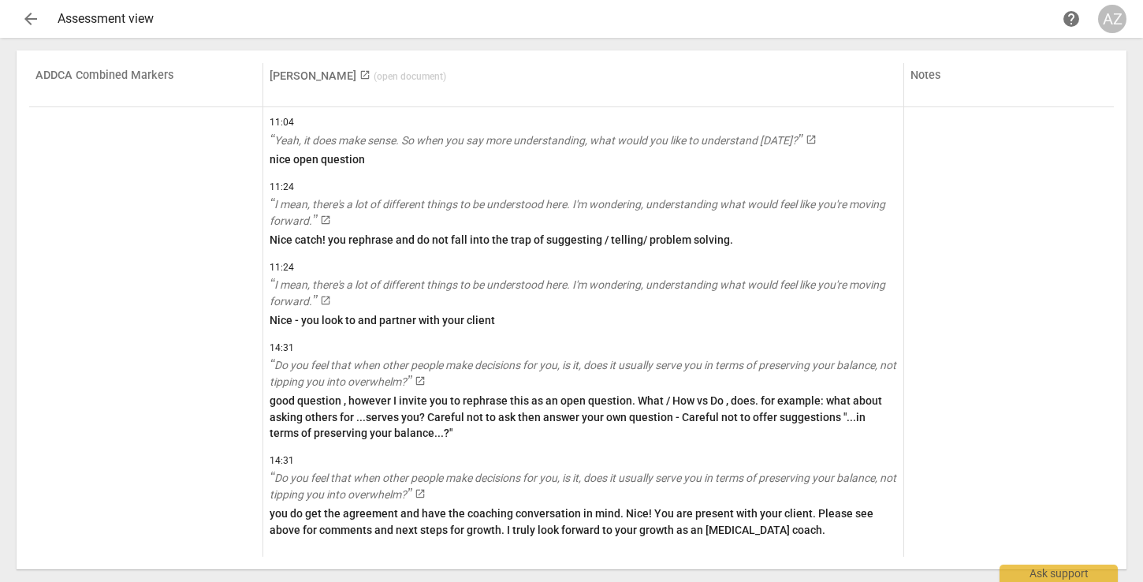
click at [14, 9] on div "arrow_back Assessment view help AZ" at bounding box center [572, 19] width 1118 height 38
click at [30, 18] on span "arrow_back" at bounding box center [30, 18] width 19 height 19
